Goal: Check status: Check status

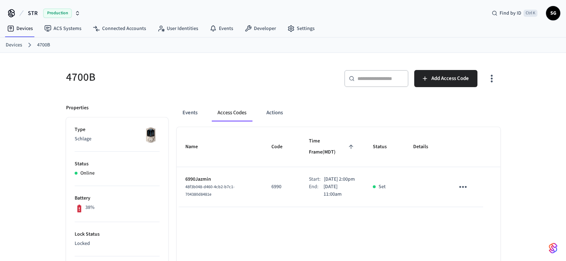
scroll to position [10, 0]
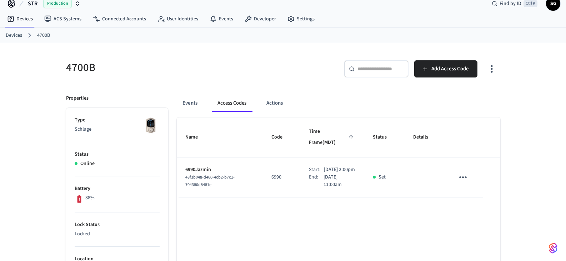
click at [13, 36] on link "Devices" at bounding box center [14, 36] width 16 height 8
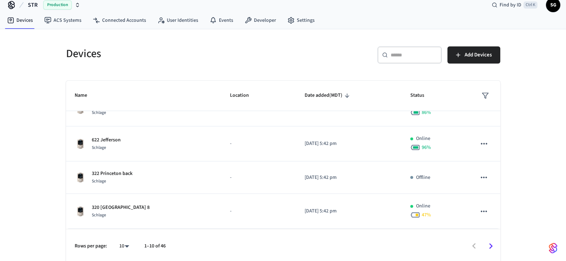
scroll to position [11, 0]
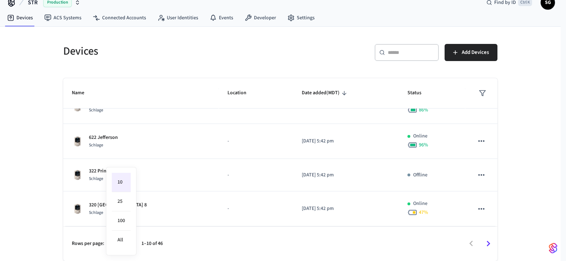
click at [126, 244] on body "STR Production Find by ID Ctrl K SG Devices ACS Systems Connected Accounts User…" at bounding box center [283, 125] width 566 height 272
click at [122, 238] on li "All" at bounding box center [121, 240] width 19 height 19
type input "**"
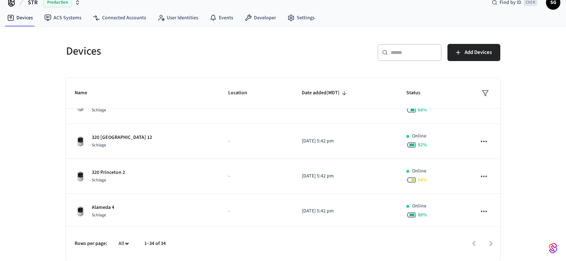
scroll to position [373, 0]
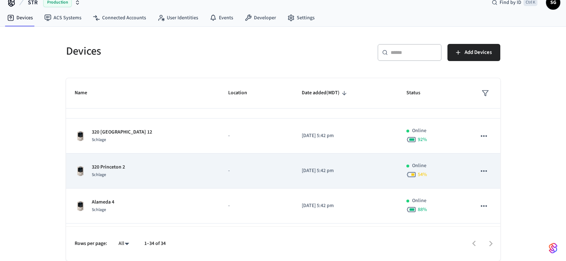
click at [104, 167] on p "320 Princeton 2" at bounding box center [108, 168] width 33 height 8
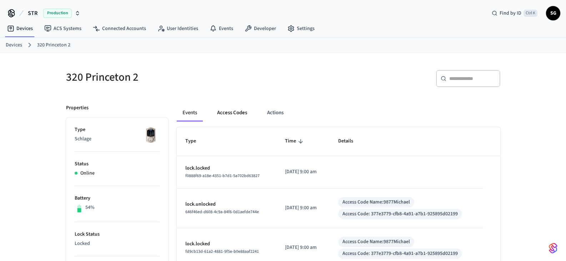
click at [235, 108] on button "Access Codes" at bounding box center [231, 112] width 41 height 17
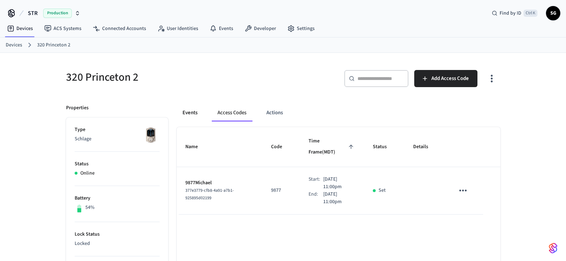
click at [183, 114] on button "Events" at bounding box center [190, 112] width 26 height 17
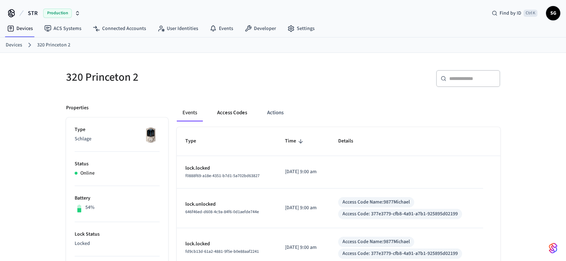
click at [230, 110] on button "Access Codes" at bounding box center [231, 112] width 41 height 17
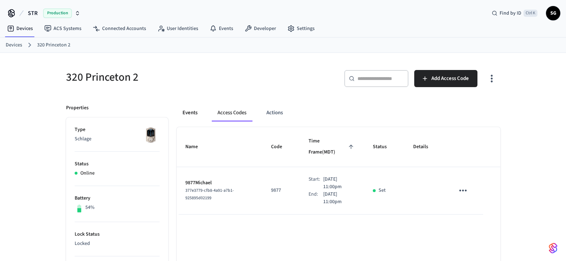
click at [187, 113] on button "Events" at bounding box center [190, 112] width 26 height 17
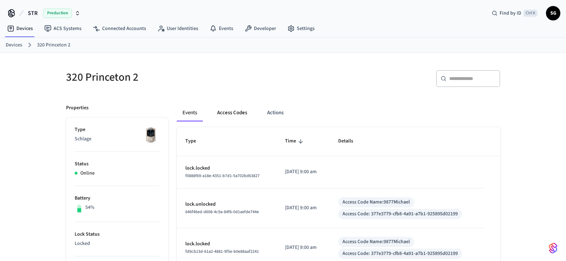
click at [236, 114] on button "Access Codes" at bounding box center [231, 112] width 41 height 17
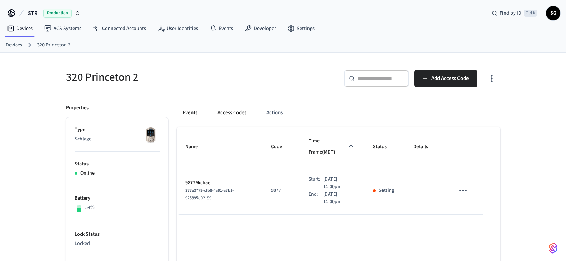
click at [190, 114] on button "Events" at bounding box center [190, 112] width 26 height 17
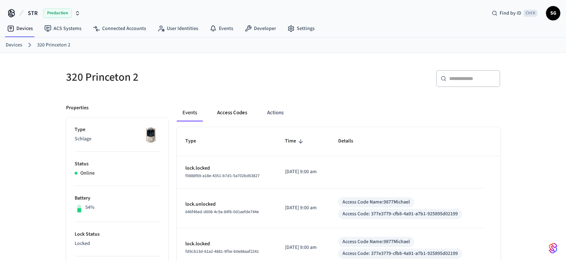
click at [229, 113] on button "Access Codes" at bounding box center [231, 112] width 41 height 17
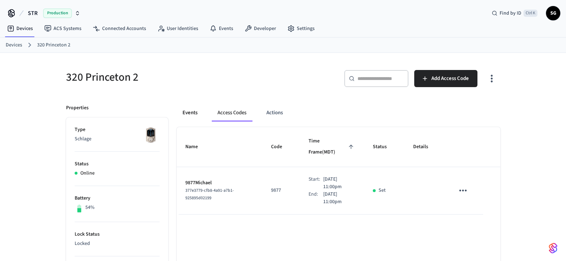
click at [189, 114] on button "Events" at bounding box center [190, 112] width 26 height 17
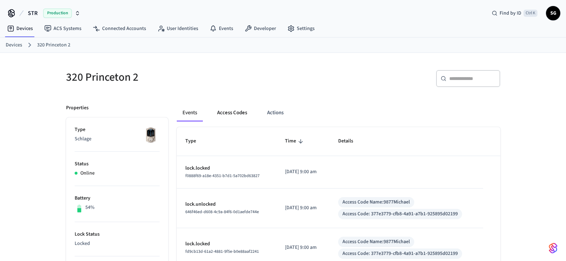
click at [235, 114] on button "Access Codes" at bounding box center [231, 112] width 41 height 17
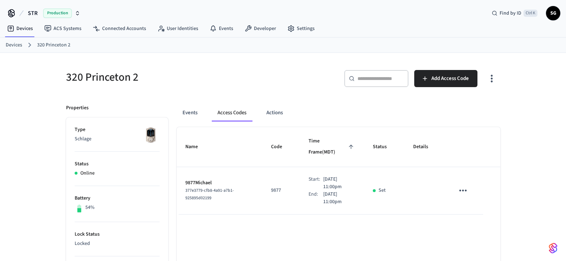
click at [12, 46] on link "Devices" at bounding box center [14, 45] width 16 height 8
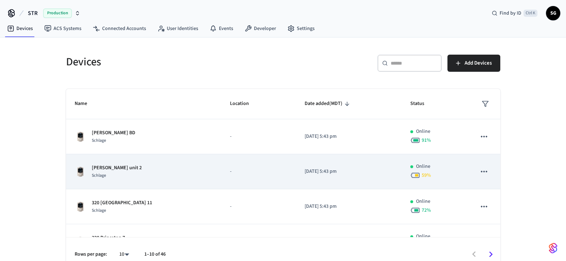
scroll to position [71, 0]
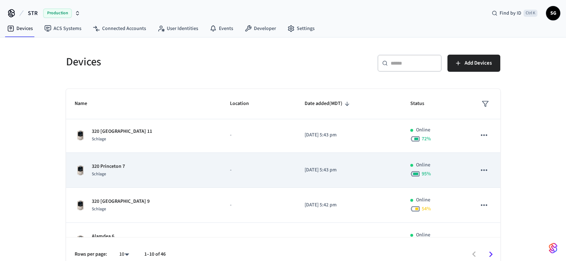
click at [106, 164] on p "320 Princeton 7" at bounding box center [108, 167] width 33 height 8
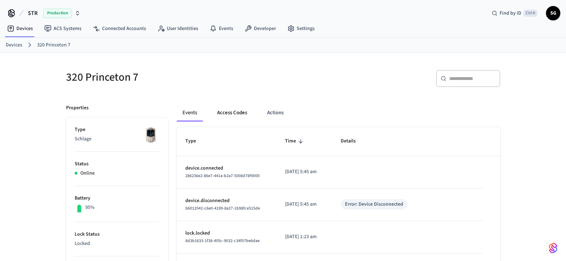
click at [239, 114] on button "Access Codes" at bounding box center [231, 112] width 41 height 17
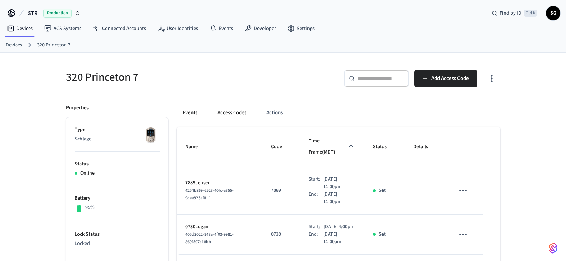
click at [189, 113] on button "Events" at bounding box center [190, 112] width 26 height 17
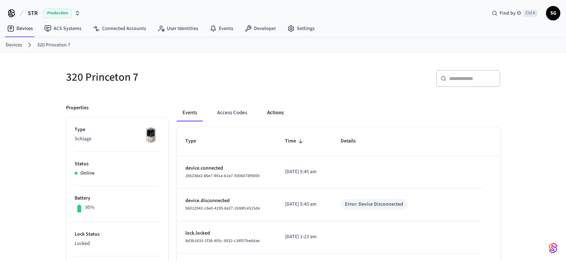
click at [276, 113] on button "Actions" at bounding box center [275, 112] width 28 height 17
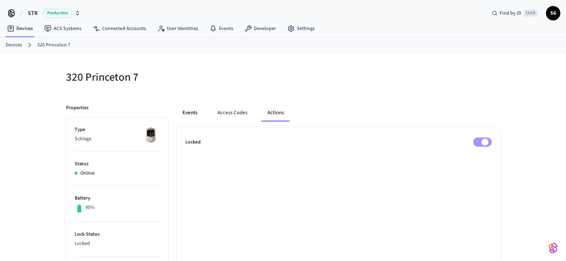
click at [193, 115] on button "Events" at bounding box center [190, 112] width 26 height 17
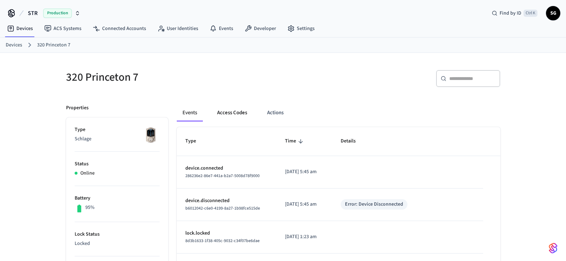
click at [231, 114] on button "Access Codes" at bounding box center [231, 112] width 41 height 17
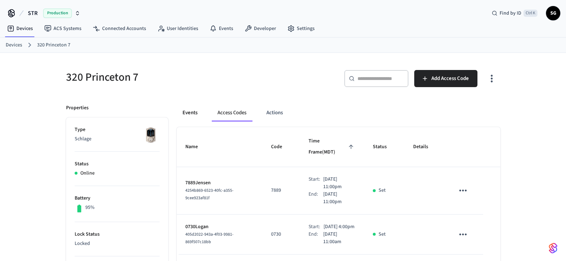
click at [189, 115] on button "Events" at bounding box center [190, 112] width 26 height 17
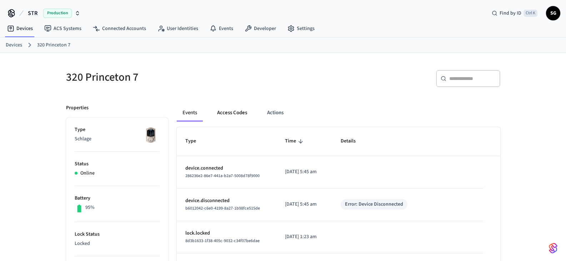
click at [236, 111] on button "Access Codes" at bounding box center [231, 112] width 41 height 17
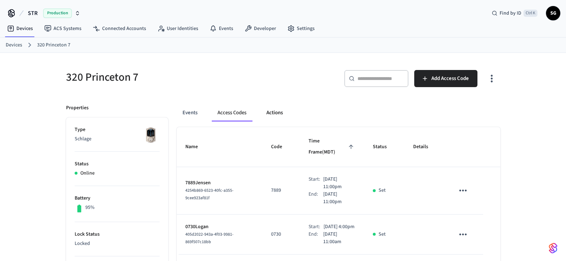
click at [273, 111] on button "Actions" at bounding box center [275, 112] width 28 height 17
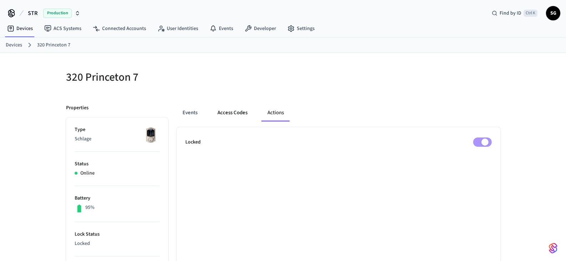
click at [238, 114] on button "Access Codes" at bounding box center [232, 112] width 41 height 17
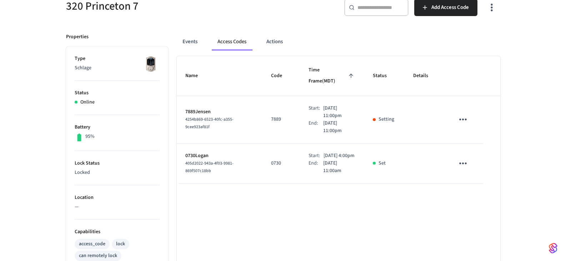
scroll to position [71, 0]
